Goal: Find specific page/section: Find specific page/section

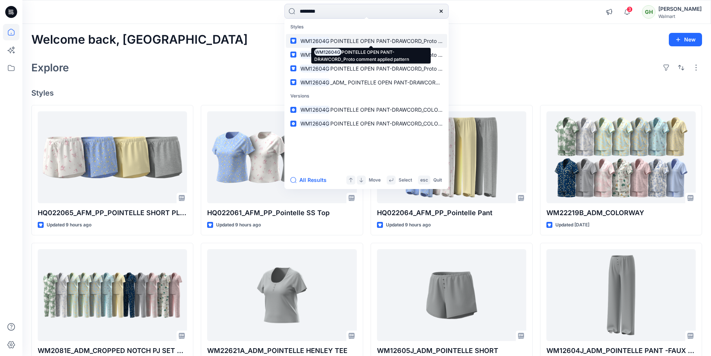
type input "********"
click at [344, 42] on span "POINTELLE OPEN PANT-DRAWCORD_Proto comment applied pattern" at bounding box center [415, 41] width 170 height 6
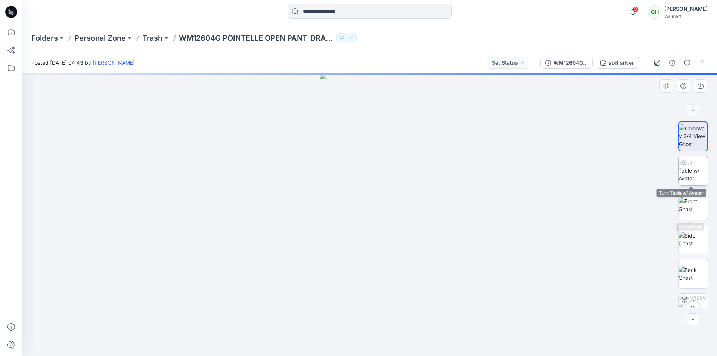
click at [682, 177] on img at bounding box center [692, 171] width 29 height 24
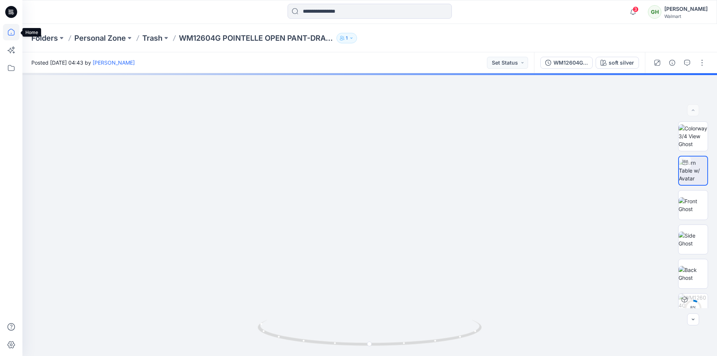
click at [13, 33] on icon at bounding box center [11, 32] width 16 height 16
